Goal: Task Accomplishment & Management: Complete application form

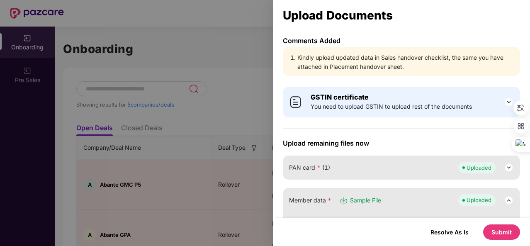
scroll to position [269, 0]
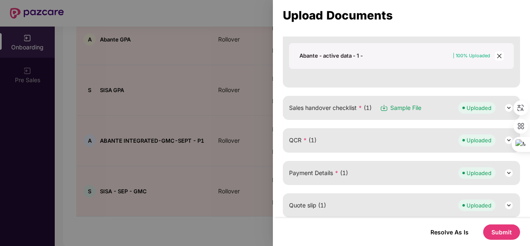
click at [433, 108] on div "Sales handover checklist * (1) Sample File Uploaded" at bounding box center [401, 108] width 225 height 12
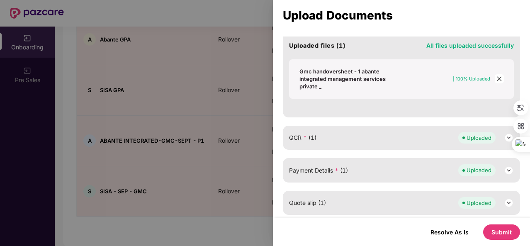
scroll to position [430, 0]
click at [349, 78] on div "Gmc handoversheet - 1 abante integrated management services private _" at bounding box center [351, 78] width 105 height 22
click at [369, 70] on div "Gmc handoversheet - 1 abante integrated management services private _" at bounding box center [351, 78] width 105 height 22
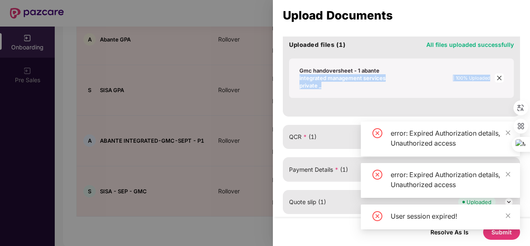
drag, startPoint x: 294, startPoint y: 74, endPoint x: 330, endPoint y: 97, distance: 42.5
click at [330, 97] on div "Sales handover checklist * Sample File Uploaded Select file or drop your file h…" at bounding box center [401, 26] width 237 height 182
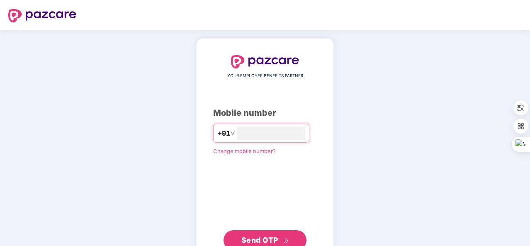
type input "**********"
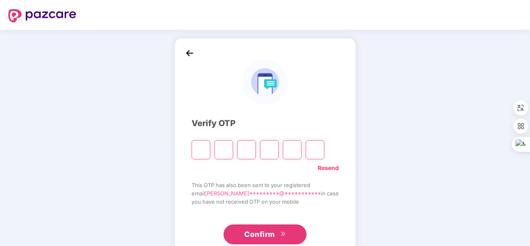
type input "*"
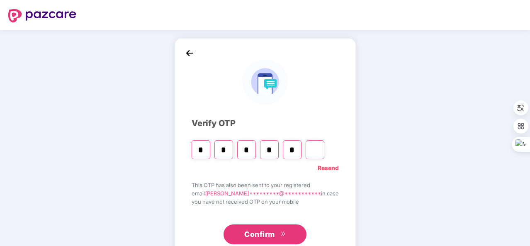
type input "*"
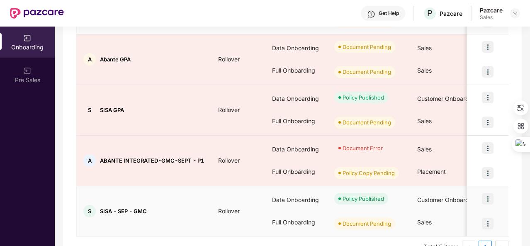
scroll to position [195, 0]
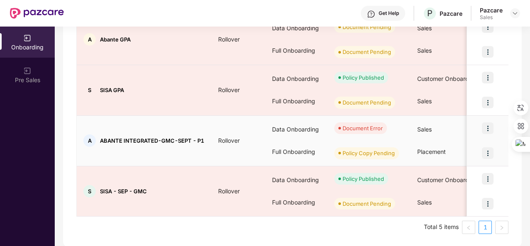
click at [485, 126] on img at bounding box center [488, 128] width 12 height 12
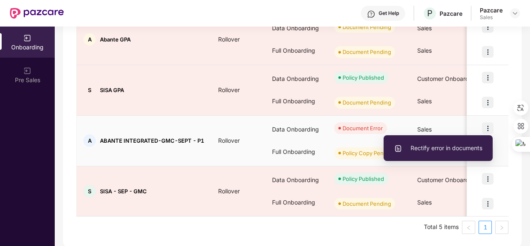
click at [461, 145] on span "Rectify error in documents" at bounding box center [438, 147] width 88 height 9
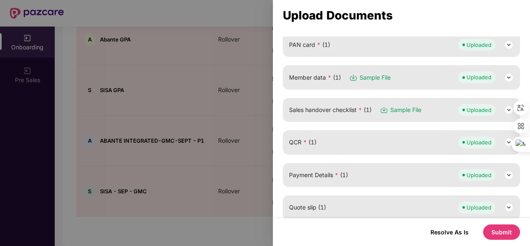
scroll to position [126, 0]
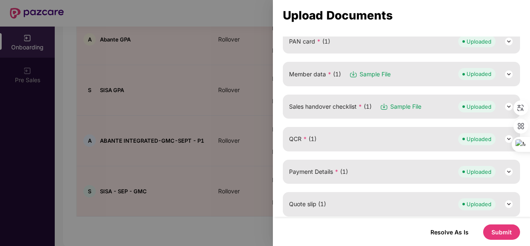
click at [427, 97] on div "Sales handover checklist * (1) Sample File Uploaded" at bounding box center [401, 106] width 237 height 24
click at [430, 101] on div "Sales handover checklist * (1) Sample File Uploaded" at bounding box center [401, 107] width 225 height 12
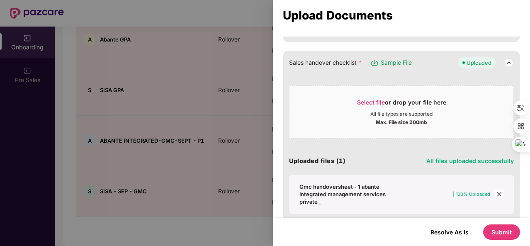
scroll to position [213, 0]
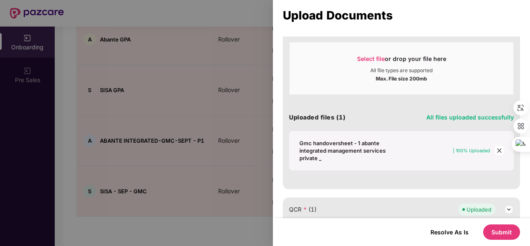
click at [351, 145] on div "Gmc handoversheet - 1 abante integrated management services private _" at bounding box center [351, 150] width 105 height 22
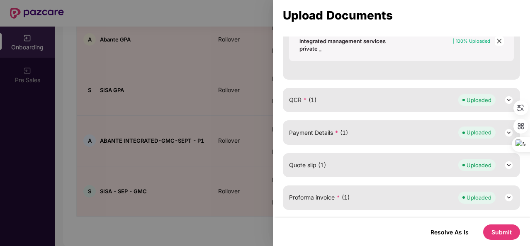
scroll to position [323, 0]
click at [385, 135] on div "Payment Details * (1) Uploaded" at bounding box center [401, 132] width 225 height 12
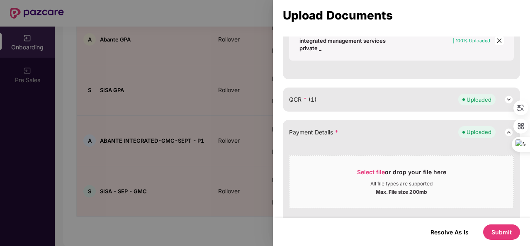
scroll to position [273, 0]
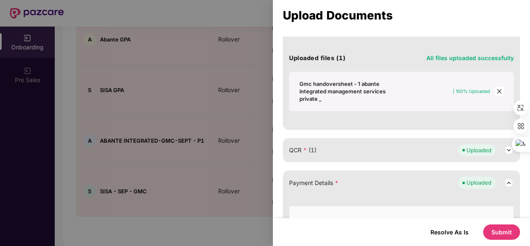
drag, startPoint x: 385, startPoint y: 135, endPoint x: 384, endPoint y: 145, distance: 10.4
click at [384, 145] on div "Upload remaining files now PAN card * (1) Uploaded Member data * (1) Sample Fil…" at bounding box center [401, 167] width 237 height 603
click at [384, 145] on div "QCR * (1) Uploaded" at bounding box center [401, 150] width 225 height 12
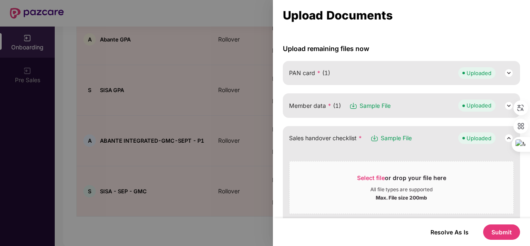
scroll to position [94, 0]
click at [417, 97] on div "Member data * (1) Sample File Uploaded" at bounding box center [401, 106] width 237 height 24
click at [416, 107] on div "Member data * (1) Sample File Uploaded" at bounding box center [401, 106] width 225 height 12
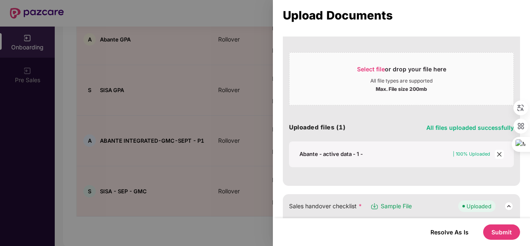
scroll to position [182, 0]
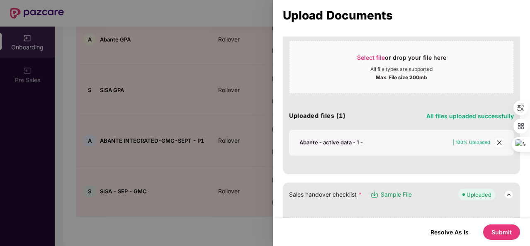
click at [346, 140] on div "Abante - active data - 1 -" at bounding box center [330, 141] width 63 height 7
click at [370, 97] on div "Select file or drop your file here All file types are supported Max. File size …" at bounding box center [401, 95] width 225 height 119
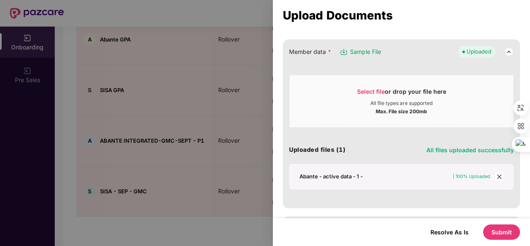
scroll to position [149, 0]
click at [498, 173] on icon "close" at bounding box center [499, 176] width 6 height 6
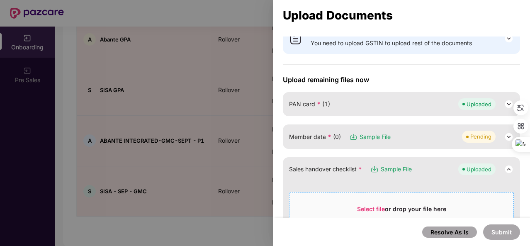
scroll to position [80, 0]
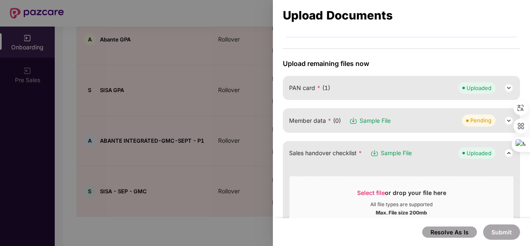
click at [410, 126] on div "Member data * (0) Sample File Pending" at bounding box center [401, 120] width 237 height 24
click at [415, 121] on div "Member data * (0) Sample File Pending" at bounding box center [401, 120] width 225 height 12
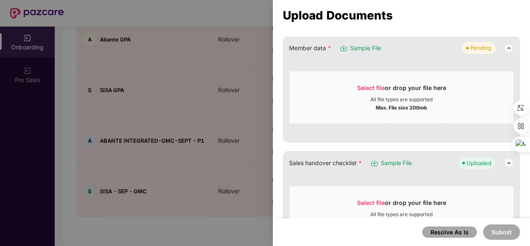
scroll to position [156, 0]
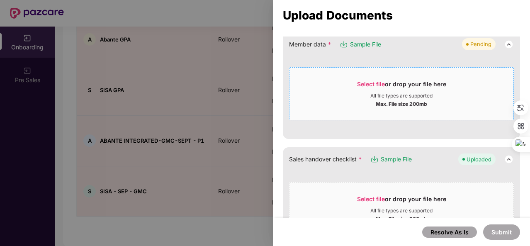
click at [370, 82] on span "Select file" at bounding box center [371, 83] width 28 height 7
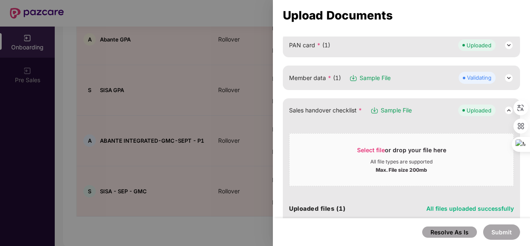
scroll to position [96, 0]
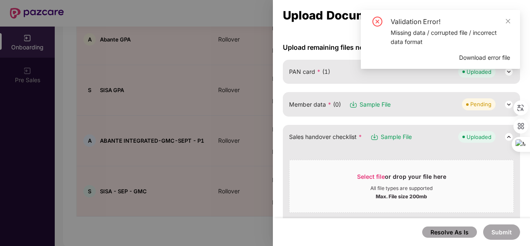
click at [506, 102] on img at bounding box center [509, 104] width 10 height 10
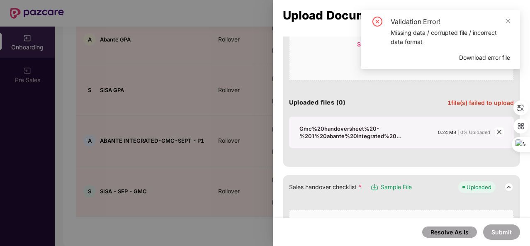
scroll to position [200, 0]
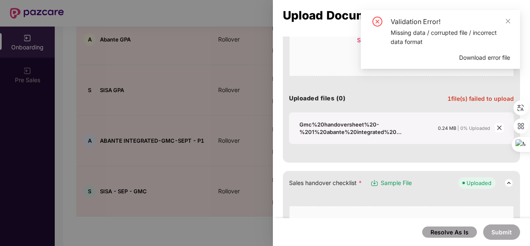
click at [478, 57] on span "Download error file" at bounding box center [484, 57] width 51 height 9
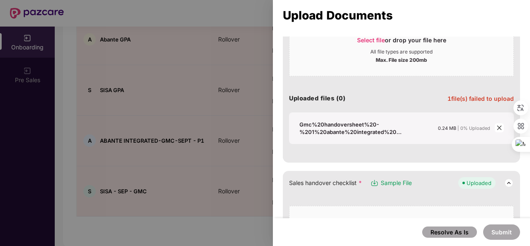
click at [497, 126] on icon "close" at bounding box center [499, 128] width 5 height 5
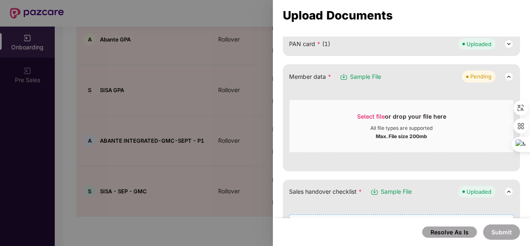
scroll to position [114, 0]
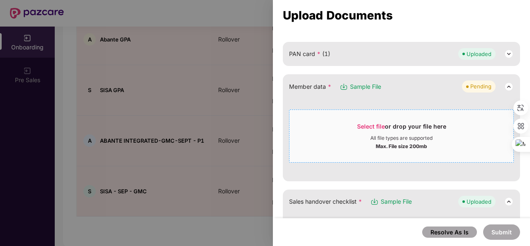
click at [366, 116] on span "Select file or drop your file here All file types are supported Max. File size …" at bounding box center [401, 136] width 224 height 40
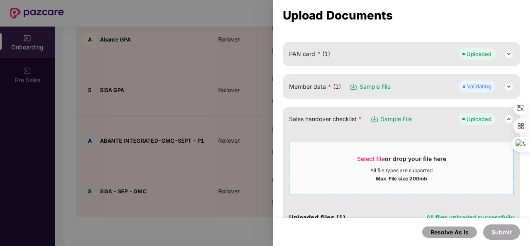
scroll to position [78, 0]
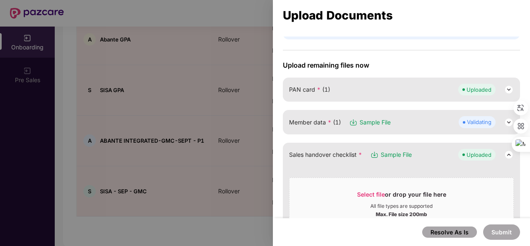
click at [504, 121] on img at bounding box center [509, 122] width 10 height 10
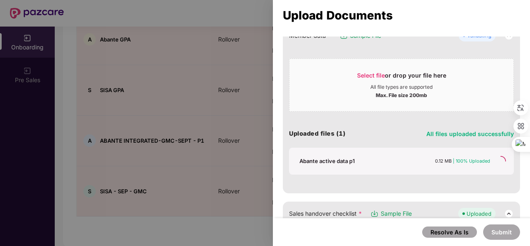
scroll to position [165, 0]
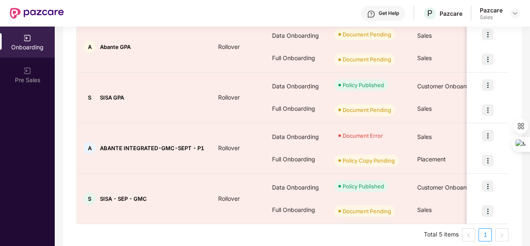
scroll to position [189, 0]
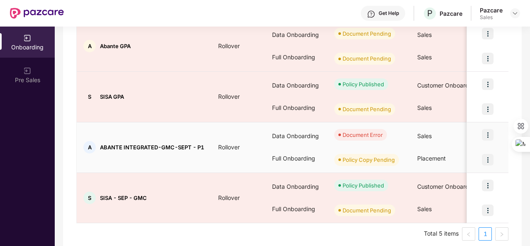
click at [485, 134] on img at bounding box center [488, 135] width 12 height 12
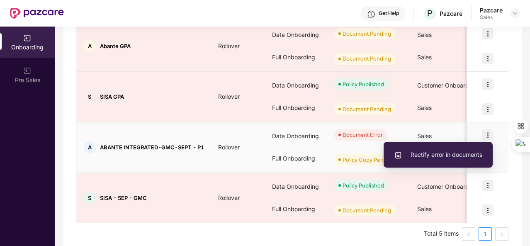
click at [448, 150] on span "Rectify error in documents" at bounding box center [438, 154] width 88 height 9
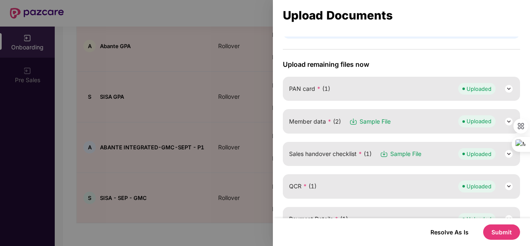
scroll to position [225, 0]
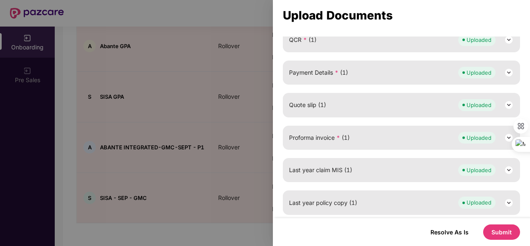
click at [495, 228] on button "Submit" at bounding box center [501, 231] width 37 height 15
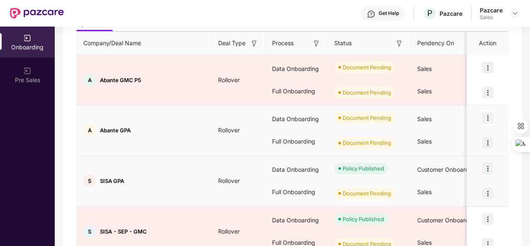
scroll to position [104, 0]
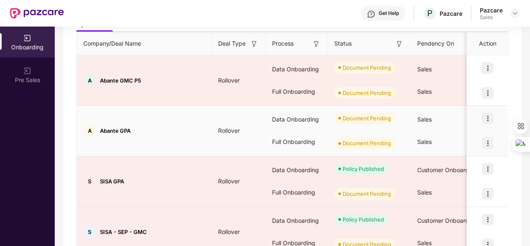
click at [156, 133] on div "A Abante GPA" at bounding box center [144, 130] width 135 height 12
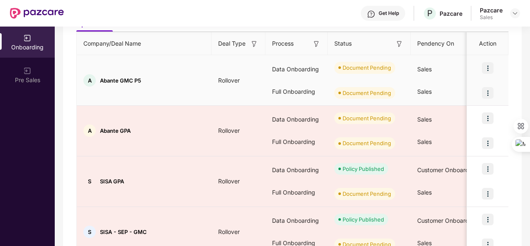
click at [155, 96] on td "A Abante GMC P5" at bounding box center [144, 80] width 135 height 51
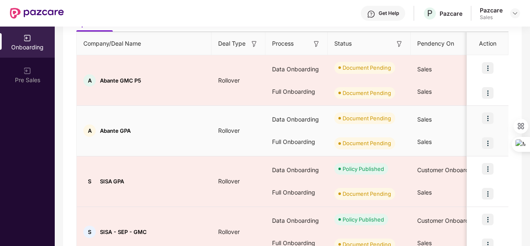
click at [164, 126] on div "A Abante GPA" at bounding box center [144, 130] width 135 height 12
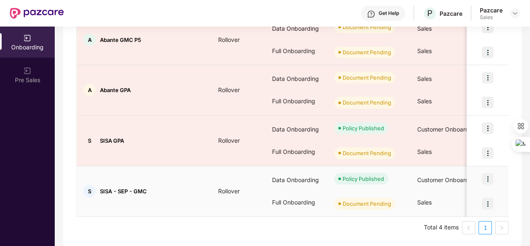
click at [173, 168] on td "S SISA - SEP - GMC" at bounding box center [144, 191] width 135 height 51
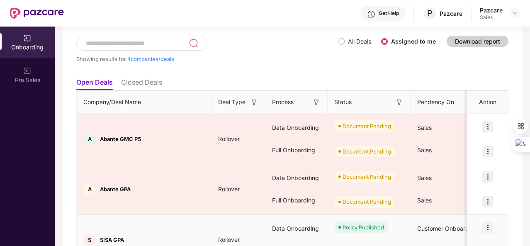
scroll to position [43, 0]
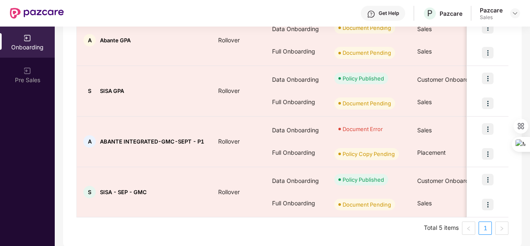
scroll to position [195, 0]
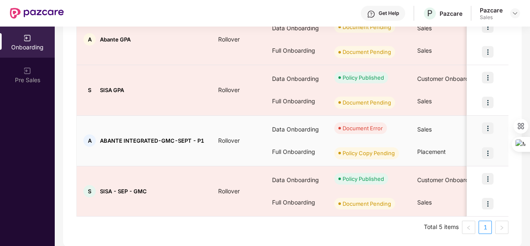
click at [487, 129] on img at bounding box center [488, 128] width 12 height 12
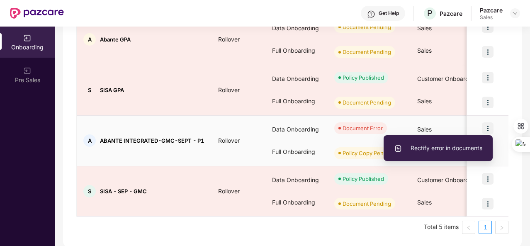
click at [456, 141] on li "Rectify error in documents" at bounding box center [437, 147] width 109 height 17
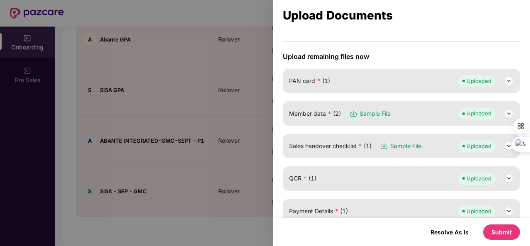
scroll to position [87, 0]
click at [419, 115] on div "Member data * (2) Sample File Uploaded" at bounding box center [401, 113] width 225 height 12
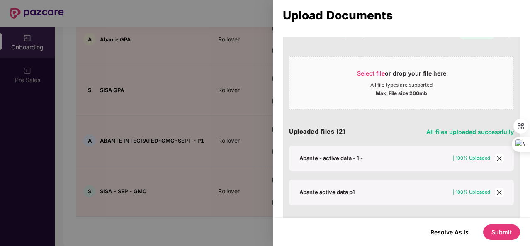
scroll to position [206, 0]
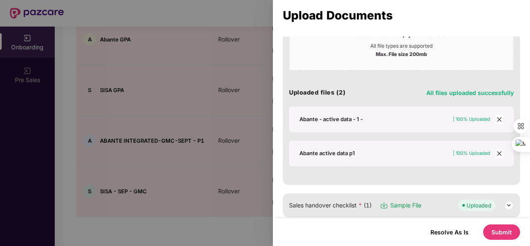
click at [501, 116] on span "close" at bounding box center [498, 119] width 9 height 9
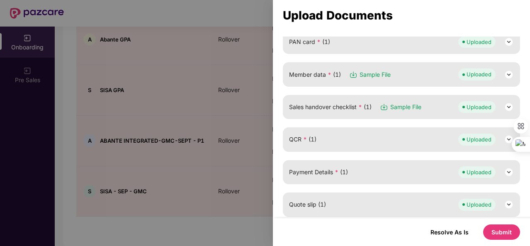
scroll to position [100, 0]
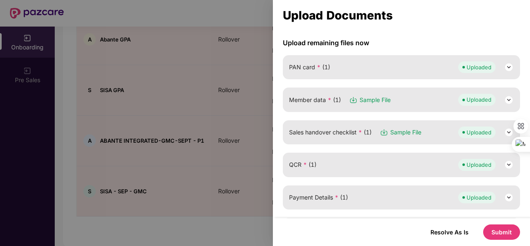
click at [422, 98] on div "Member data * (1) Sample File Uploaded" at bounding box center [401, 100] width 225 height 12
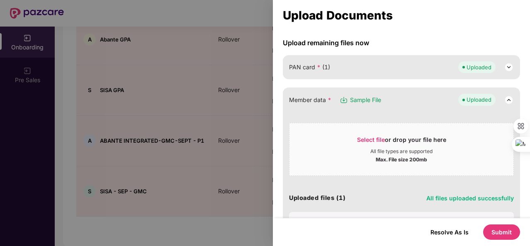
scroll to position [175, 0]
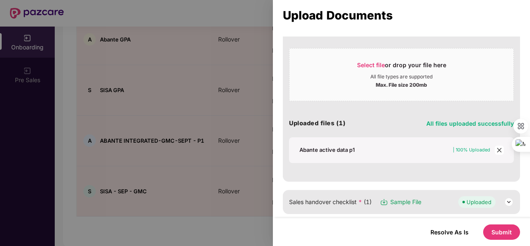
click at [497, 148] on icon "close" at bounding box center [499, 150] width 5 height 5
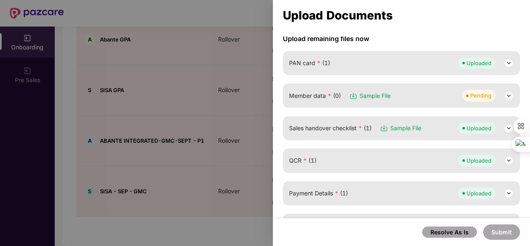
scroll to position [70, 0]
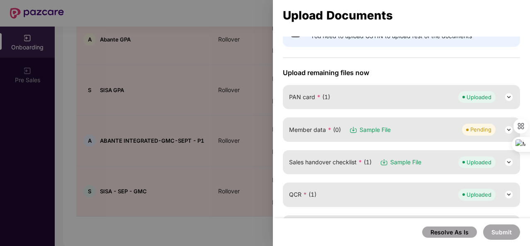
click at [417, 138] on div "Member data * (0) Sample File Pending" at bounding box center [401, 129] width 237 height 24
click at [402, 124] on div "Member data * (0) Sample File Pending" at bounding box center [401, 130] width 225 height 12
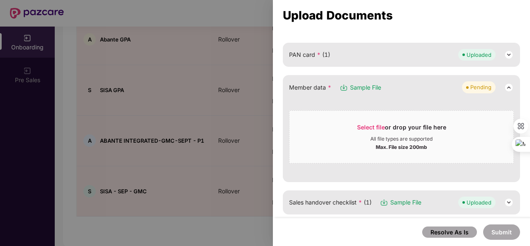
scroll to position [113, 0]
click at [374, 123] on span "Select file" at bounding box center [371, 126] width 28 height 7
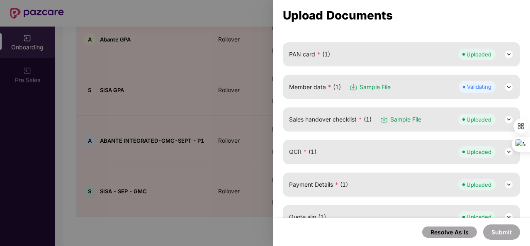
click at [510, 87] on img at bounding box center [509, 87] width 10 height 10
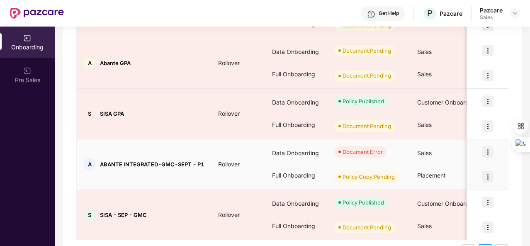
scroll to position [195, 0]
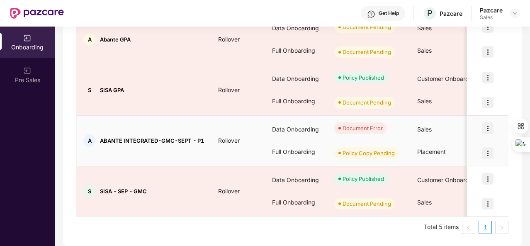
click at [488, 131] on img at bounding box center [488, 128] width 12 height 12
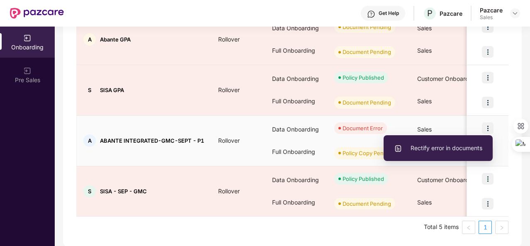
click at [460, 150] on span "Rectify error in documents" at bounding box center [438, 147] width 88 height 9
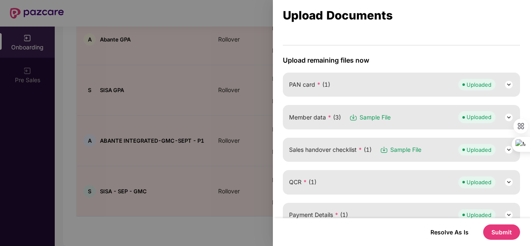
scroll to position [81, 0]
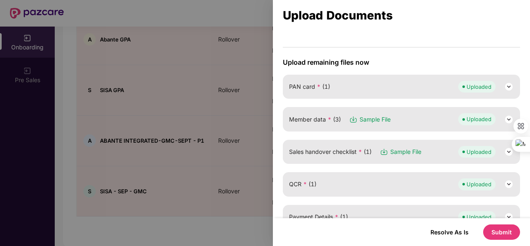
click at [421, 120] on div "Member data * (3) Sample File Uploaded" at bounding box center [401, 119] width 225 height 12
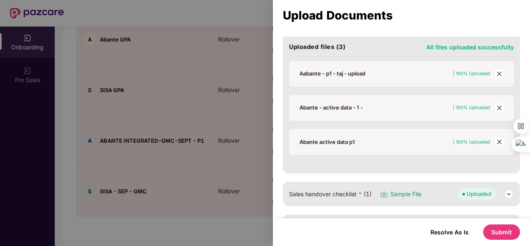
scroll to position [253, 0]
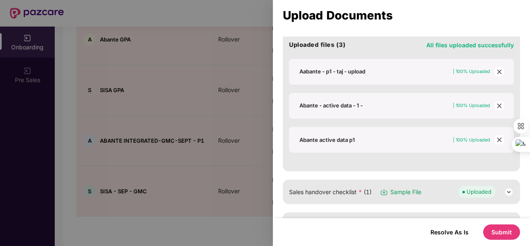
click at [497, 105] on icon "close" at bounding box center [499, 106] width 6 height 6
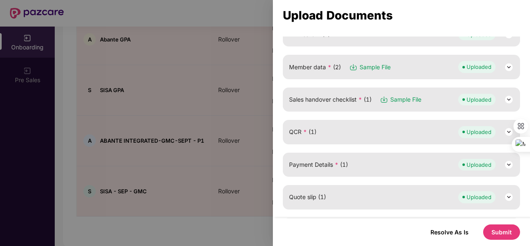
scroll to position [81, 0]
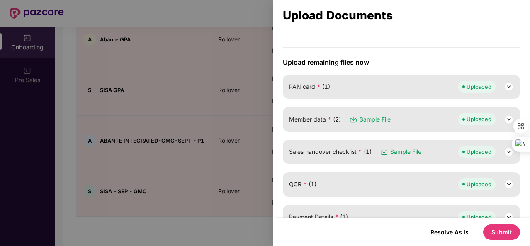
click at [409, 116] on div "Member data * (2) Sample File Uploaded" at bounding box center [401, 119] width 225 height 12
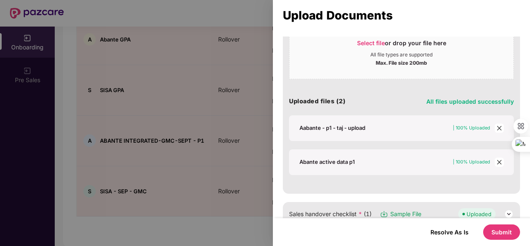
scroll to position [232, 0]
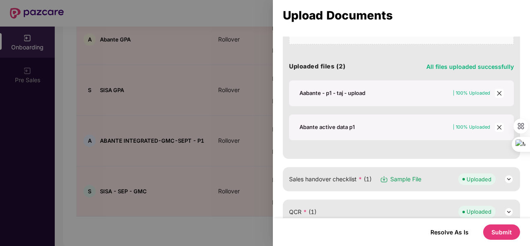
click at [497, 126] on icon "close" at bounding box center [499, 127] width 5 height 5
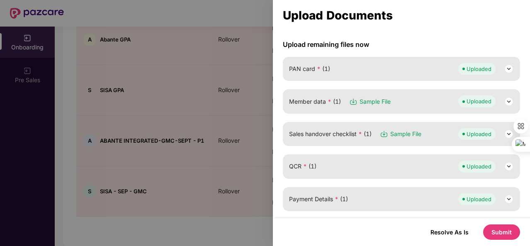
scroll to position [98, 0]
click at [425, 102] on div "Member data * (1) Sample File Uploaded" at bounding box center [401, 102] width 225 height 12
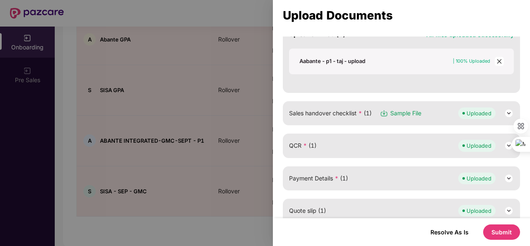
scroll to position [264, 0]
click at [507, 235] on button "Submit" at bounding box center [501, 231] width 37 height 15
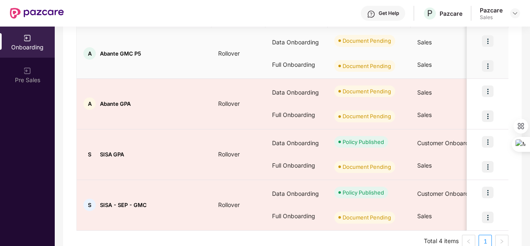
scroll to position [145, 0]
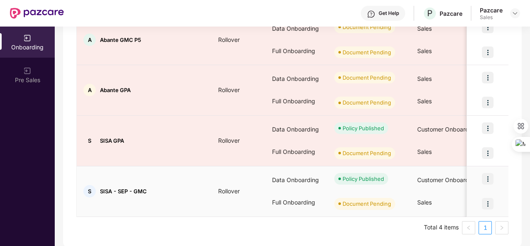
click at [486, 199] on img at bounding box center [488, 204] width 12 height 12
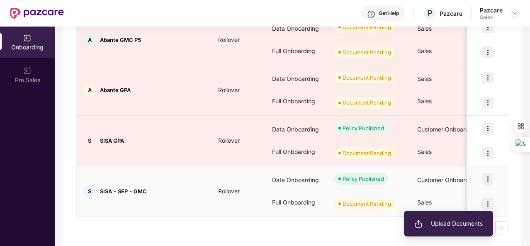
click at [437, 220] on span "Upload Documents" at bounding box center [448, 223] width 68 height 9
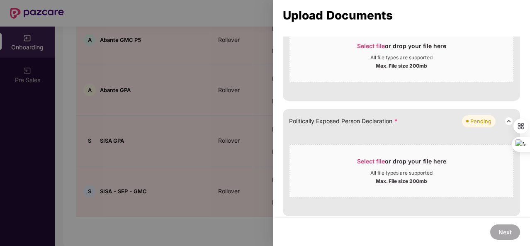
scroll to position [381, 0]
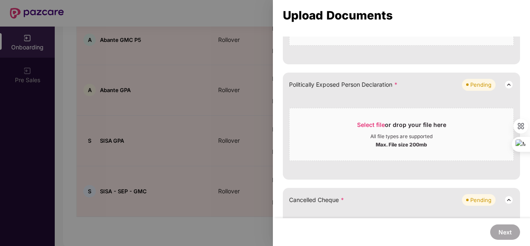
click at [147, 102] on div at bounding box center [265, 123] width 530 height 246
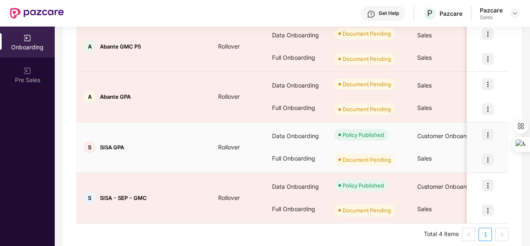
scroll to position [0, 0]
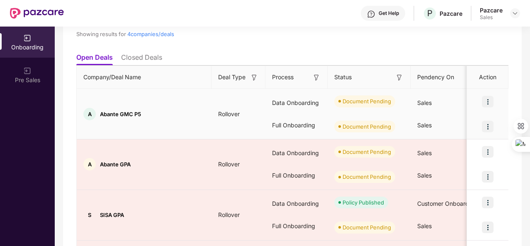
scroll to position [70, 0]
click at [487, 105] on img at bounding box center [488, 102] width 12 height 12
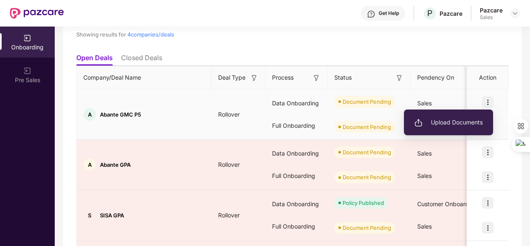
click at [451, 127] on li "Upload Documents" at bounding box center [448, 122] width 89 height 17
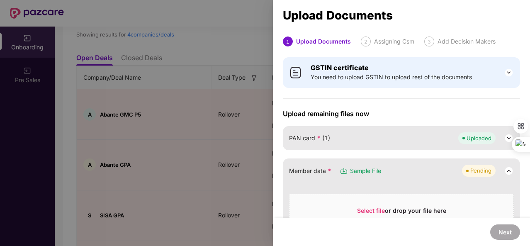
click at [215, 67] on div at bounding box center [265, 123] width 530 height 246
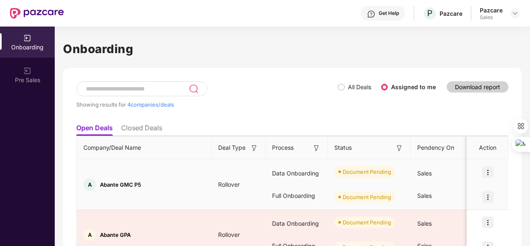
click at [487, 172] on img at bounding box center [488, 172] width 12 height 12
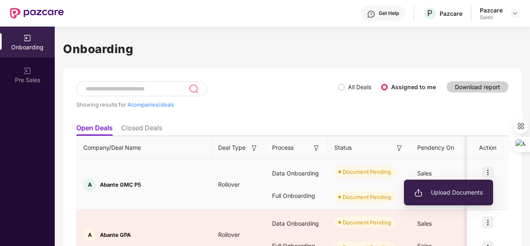
click at [458, 194] on span "Upload Documents" at bounding box center [448, 192] width 68 height 9
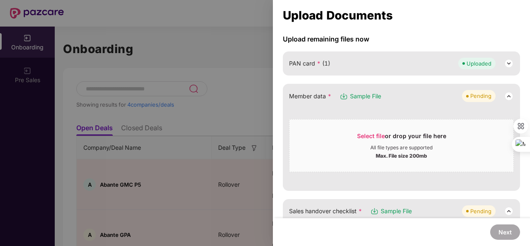
scroll to position [75, 0]
click at [358, 132] on span "Select file" at bounding box center [371, 135] width 28 height 7
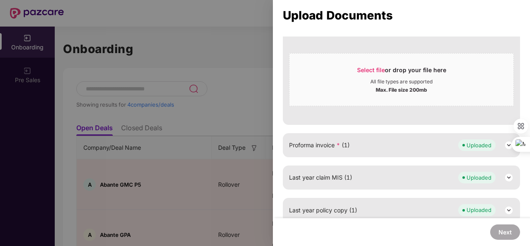
scroll to position [443, 0]
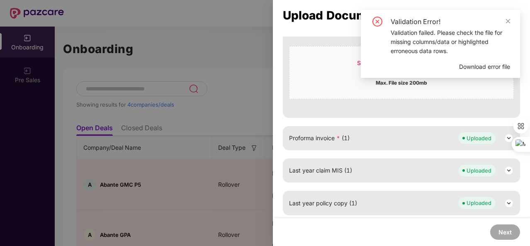
click at [473, 53] on div "Validation failed. Please check the file for missing columns/data or highlighte…" at bounding box center [449, 41] width 119 height 27
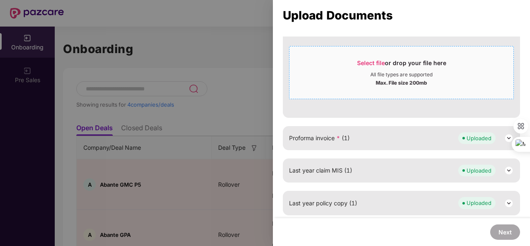
click at [362, 60] on span "Select file" at bounding box center [371, 62] width 28 height 7
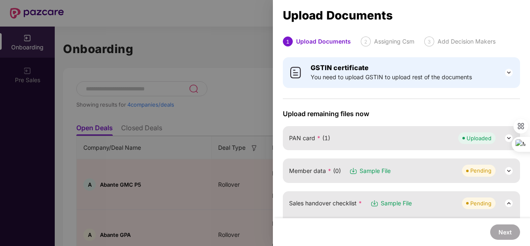
scroll to position [63, 0]
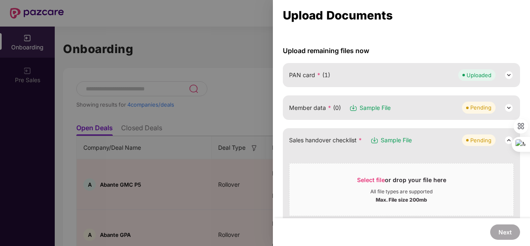
click at [422, 105] on div "Member data * (0) Sample File Pending" at bounding box center [401, 108] width 225 height 12
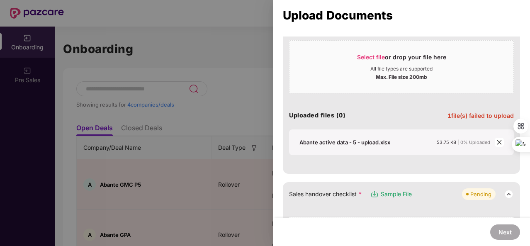
scroll to position [178, 0]
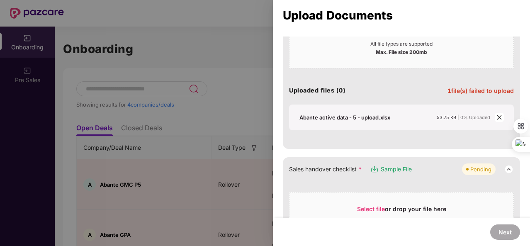
click at [499, 115] on icon "close" at bounding box center [499, 117] width 6 height 6
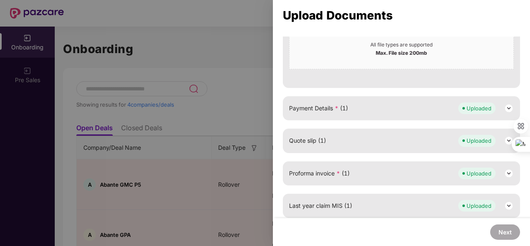
scroll to position [408, 0]
click at [400, 136] on div "Quote slip (1) Uploaded" at bounding box center [401, 140] width 225 height 12
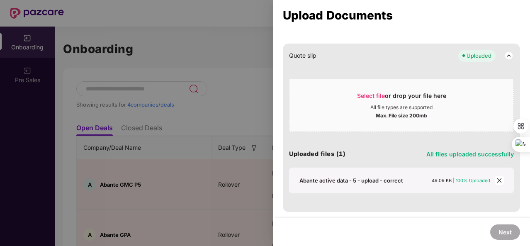
scroll to position [541, 0]
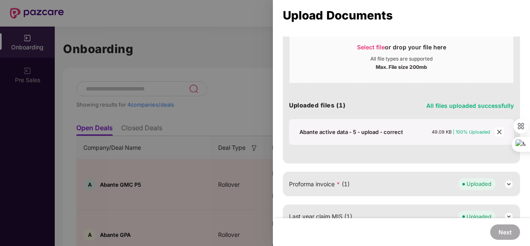
click at [498, 135] on icon "close" at bounding box center [499, 132] width 6 height 6
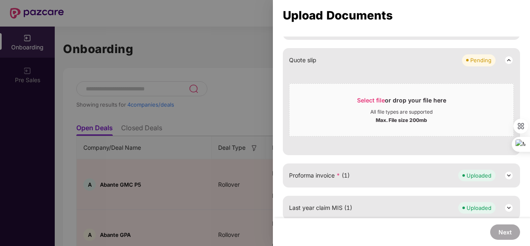
scroll to position [425, 0]
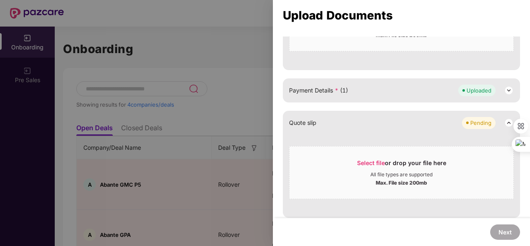
click at [375, 94] on div "Payment Details * (1) Uploaded" at bounding box center [401, 91] width 225 height 12
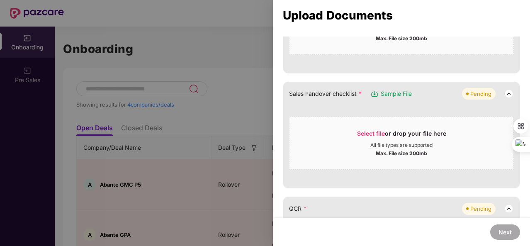
scroll to position [125, 0]
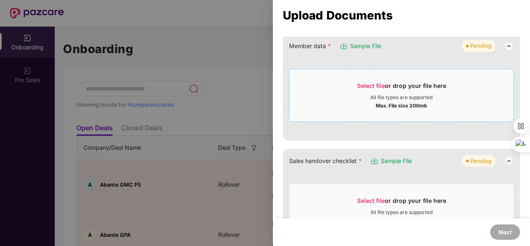
click at [365, 82] on span "Select file" at bounding box center [371, 85] width 28 height 7
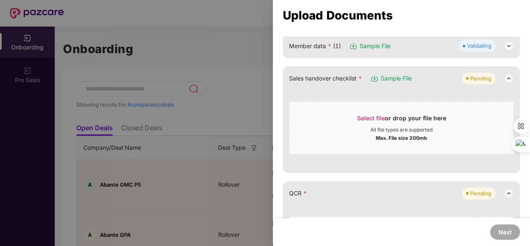
scroll to position [58, 0]
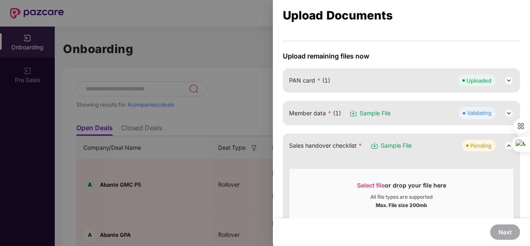
click at [504, 109] on img at bounding box center [509, 113] width 10 height 10
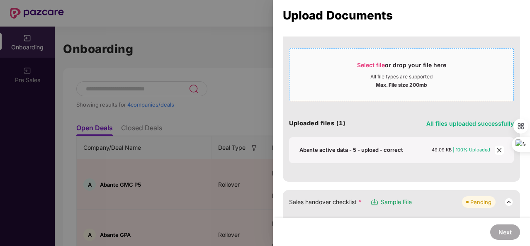
scroll to position [89, 0]
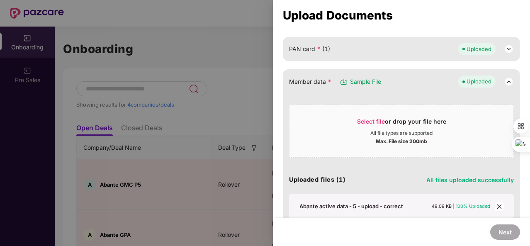
click at [507, 78] on img at bounding box center [509, 82] width 10 height 10
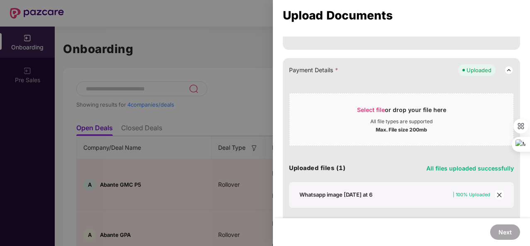
scroll to position [363, 0]
click at [506, 68] on img at bounding box center [509, 70] width 10 height 10
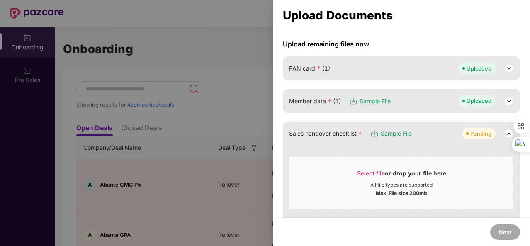
scroll to position [69, 0]
click at [359, 170] on span "Select file" at bounding box center [371, 173] width 28 height 7
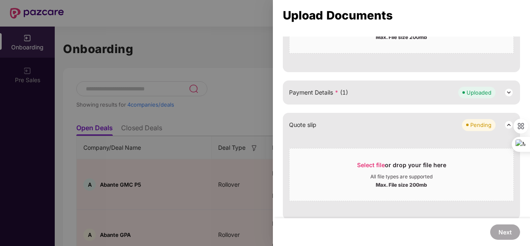
scroll to position [310, 0]
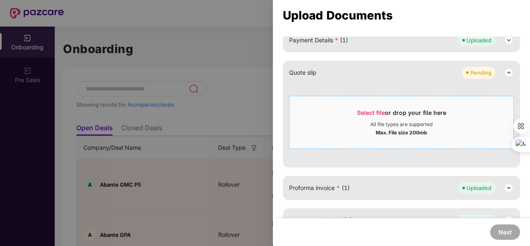
click at [365, 109] on span "Select file" at bounding box center [371, 112] width 28 height 7
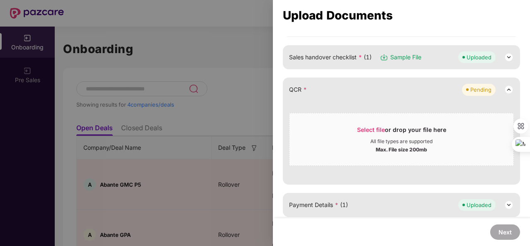
scroll to position [145, 0]
click at [357, 123] on span "Select file or drop your file here All file types are supported Max. File size …" at bounding box center [401, 140] width 224 height 40
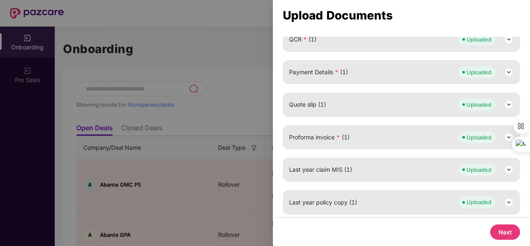
scroll to position [0, 0]
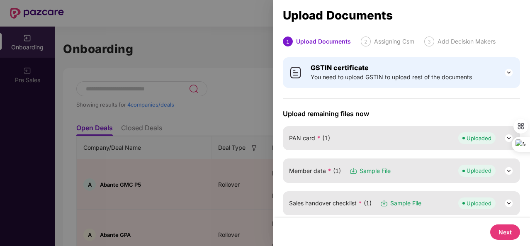
click at [514, 237] on button "Next" at bounding box center [505, 231] width 30 height 15
select select "**********"
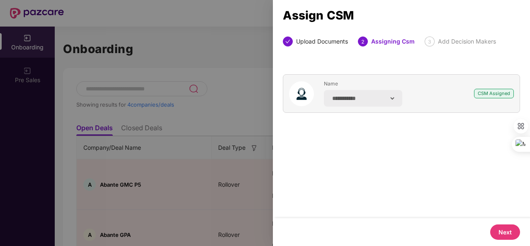
click at [508, 231] on button "Next" at bounding box center [505, 231] width 30 height 15
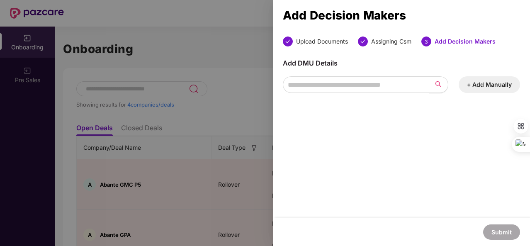
click at [489, 82] on button "+ Add Manually" at bounding box center [488, 84] width 61 height 17
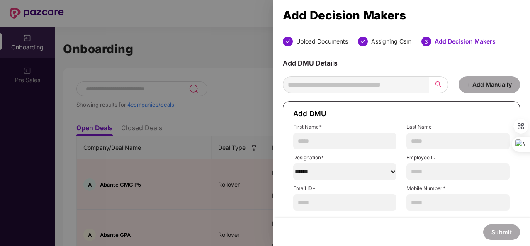
scroll to position [27, 0]
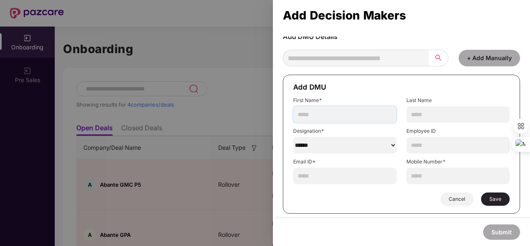
click at [320, 116] on input "text" at bounding box center [344, 114] width 103 height 17
type input "**********"
click at [328, 144] on select "******" at bounding box center [344, 145] width 103 height 17
select select "**********"
click at [293, 137] on select "******" at bounding box center [344, 145] width 103 height 17
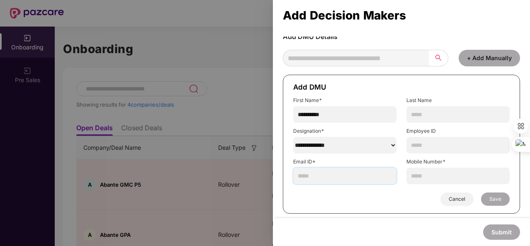
click at [353, 182] on input "text" at bounding box center [344, 175] width 103 height 17
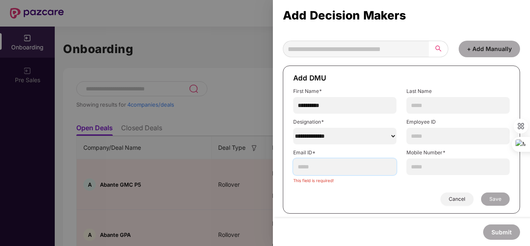
paste input "**********"
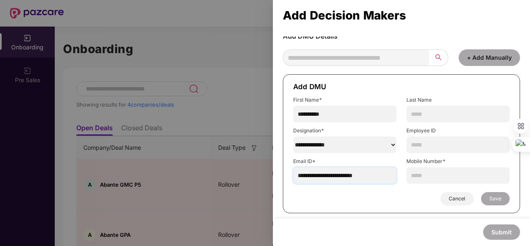
scroll to position [27, 0]
type input "**********"
click at [426, 184] on input "text" at bounding box center [457, 175] width 103 height 17
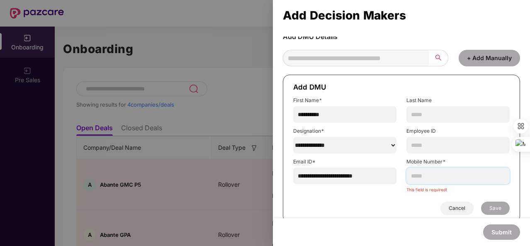
paste input "**********"
click at [432, 177] on input "**********" at bounding box center [457, 175] width 103 height 17
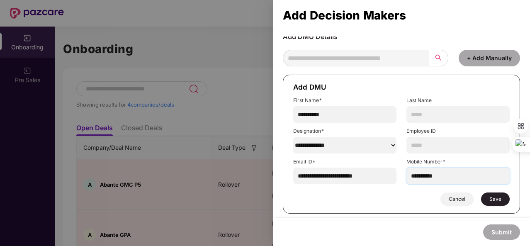
type input "**********"
click at [495, 198] on span "Save" at bounding box center [495, 199] width 12 height 7
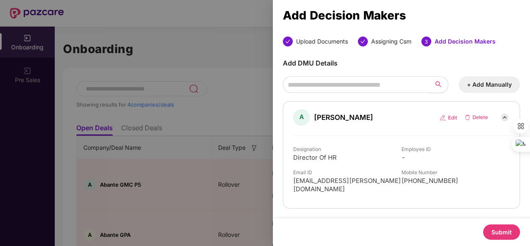
scroll to position [0, 0]
click at [502, 228] on button "Submit" at bounding box center [501, 231] width 37 height 15
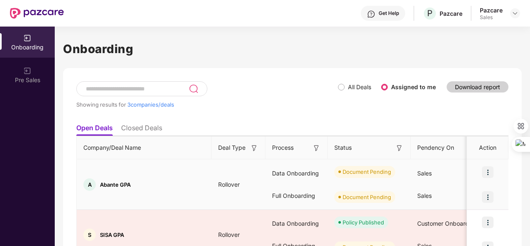
scroll to position [94, 0]
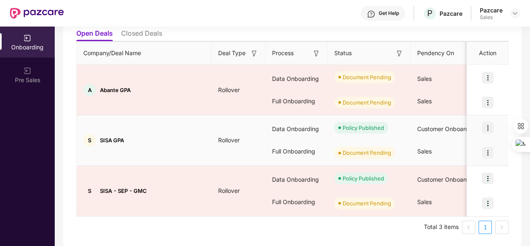
click at [489, 147] on img at bounding box center [488, 153] width 12 height 12
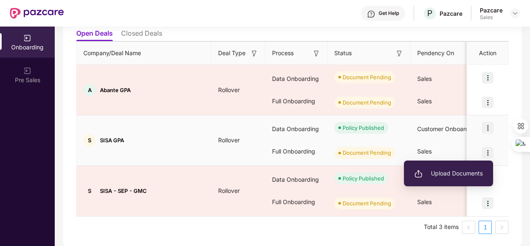
click at [459, 172] on span "Upload Documents" at bounding box center [448, 173] width 68 height 9
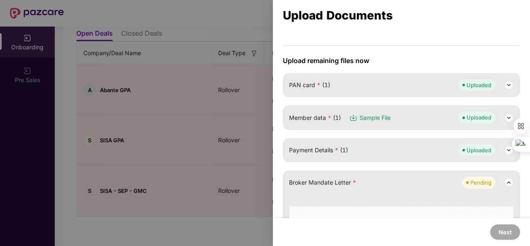
scroll to position [0, 0]
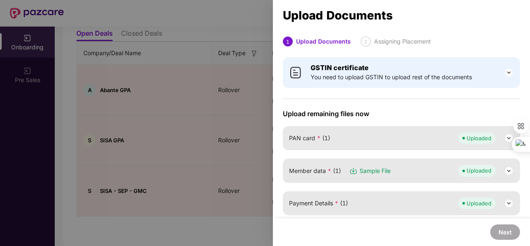
click at [201, 121] on div at bounding box center [265, 123] width 530 height 246
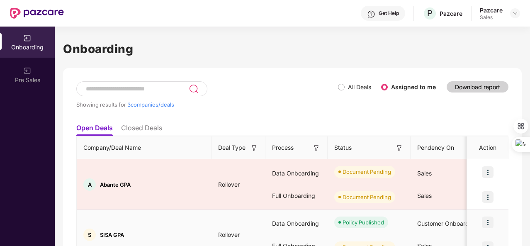
scroll to position [94, 0]
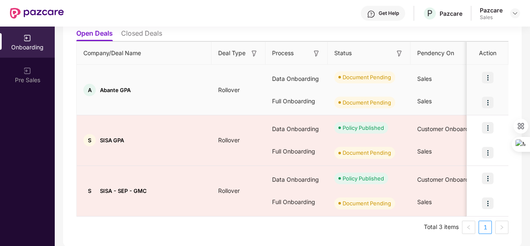
click at [482, 76] on img at bounding box center [488, 78] width 12 height 12
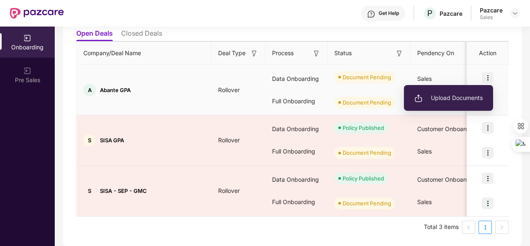
click at [429, 92] on li "Upload Documents" at bounding box center [448, 97] width 89 height 17
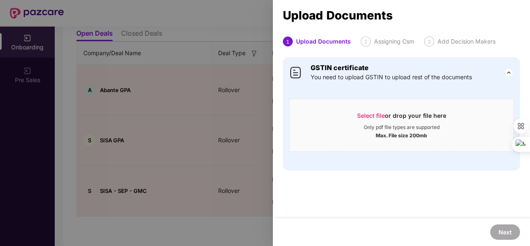
click at [371, 39] on div "2 Assigning Csm" at bounding box center [390, 41] width 58 height 10
click at [243, 67] on div at bounding box center [265, 123] width 530 height 246
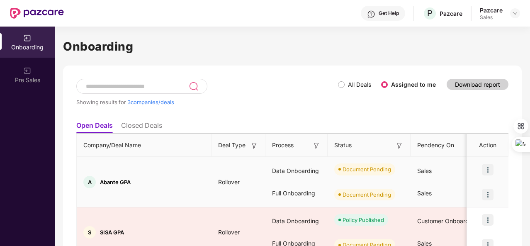
scroll to position [0, 0]
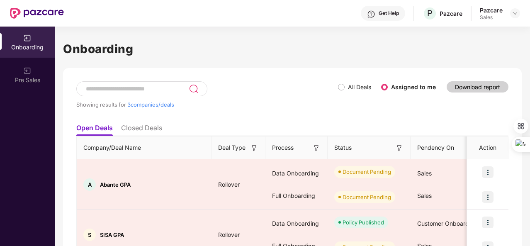
drag, startPoint x: 313, startPoint y: 90, endPoint x: 245, endPoint y: 78, distance: 69.0
click at [245, 78] on div "Showing results for 3 companies/deals All Deals Assigned to me Download report …" at bounding box center [292, 205] width 458 height 274
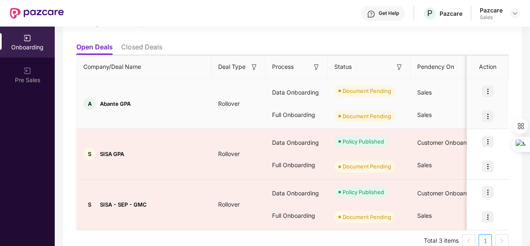
scroll to position [81, 0]
click at [492, 90] on img at bounding box center [488, 91] width 12 height 12
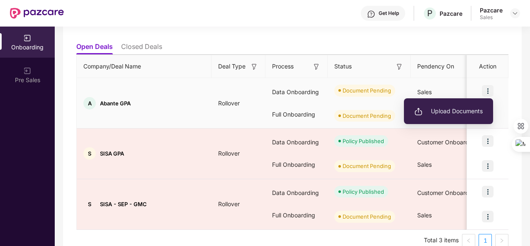
click at [459, 116] on span "Upload Documents" at bounding box center [448, 111] width 68 height 9
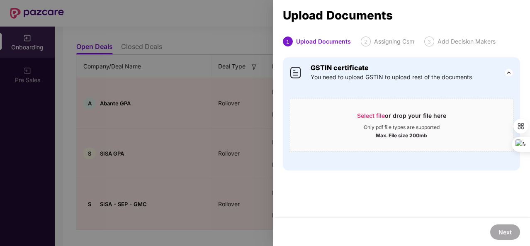
click at [159, 102] on div at bounding box center [265, 123] width 530 height 246
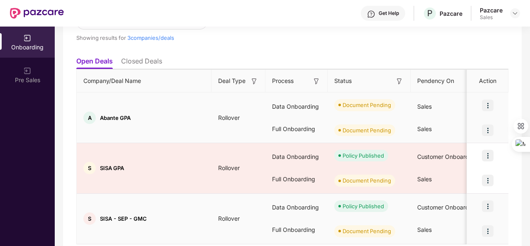
scroll to position [70, 0]
